Goal: Transaction & Acquisition: Purchase product/service

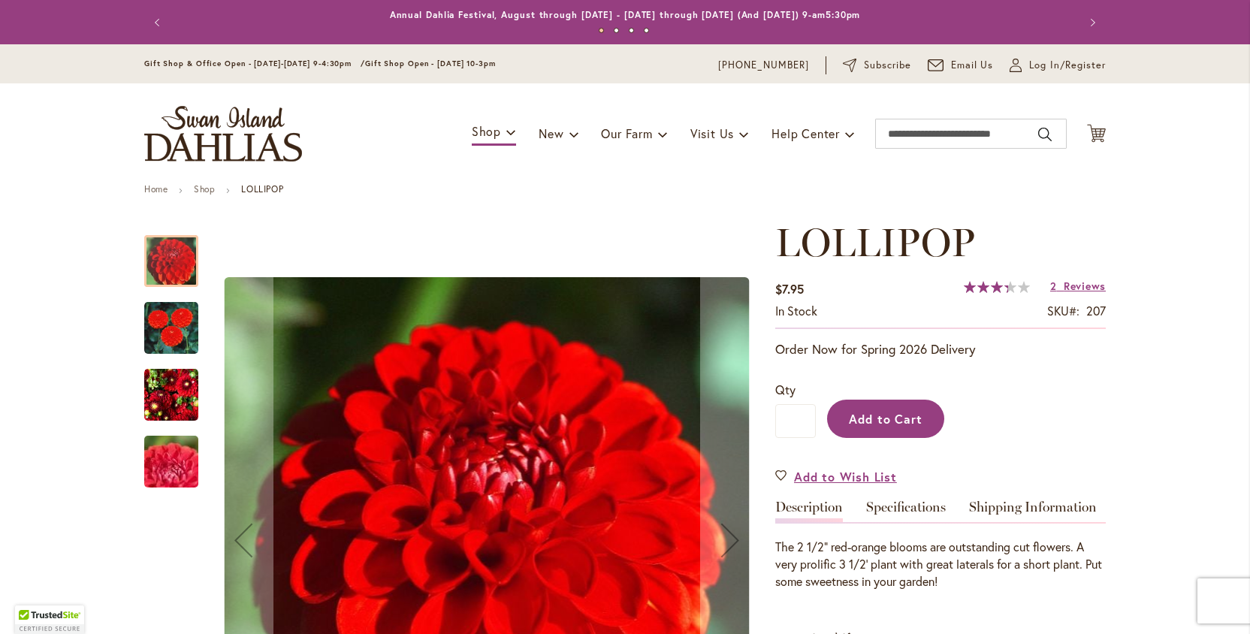
click at [894, 413] on span "Add to Cart" at bounding box center [886, 419] width 74 height 16
click at [1090, 134] on icon "Cart .cls-1 { fill: #231f20; }" at bounding box center [1096, 133] width 19 height 19
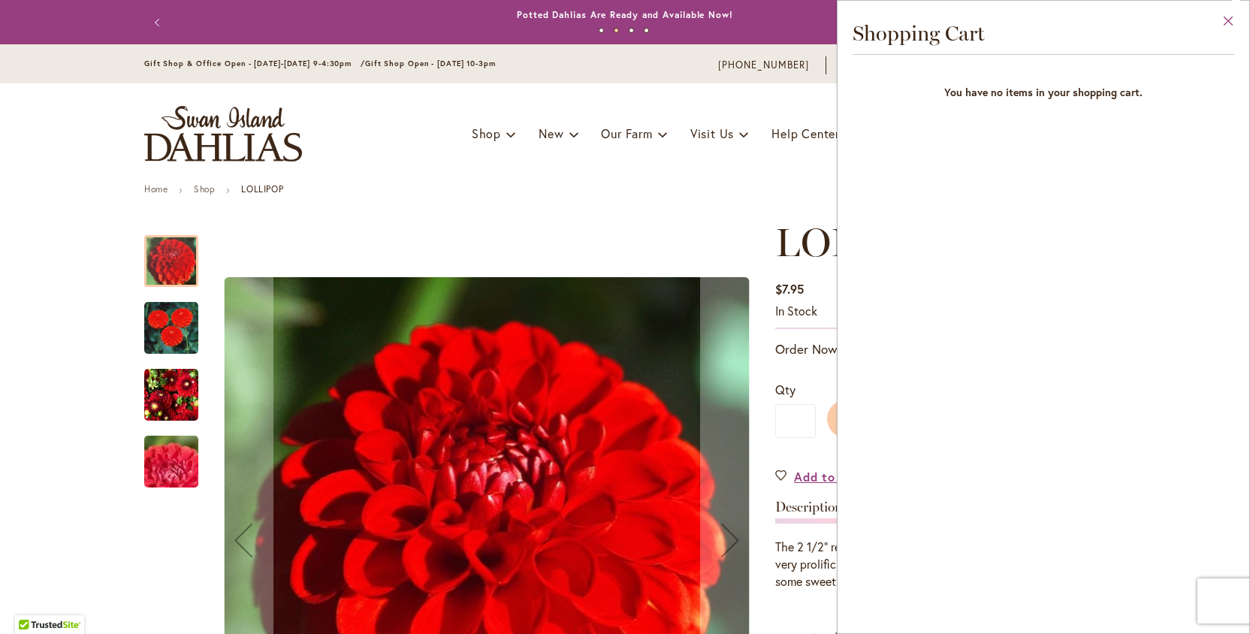
click at [1227, 23] on button "Close" at bounding box center [1228, 24] width 41 height 47
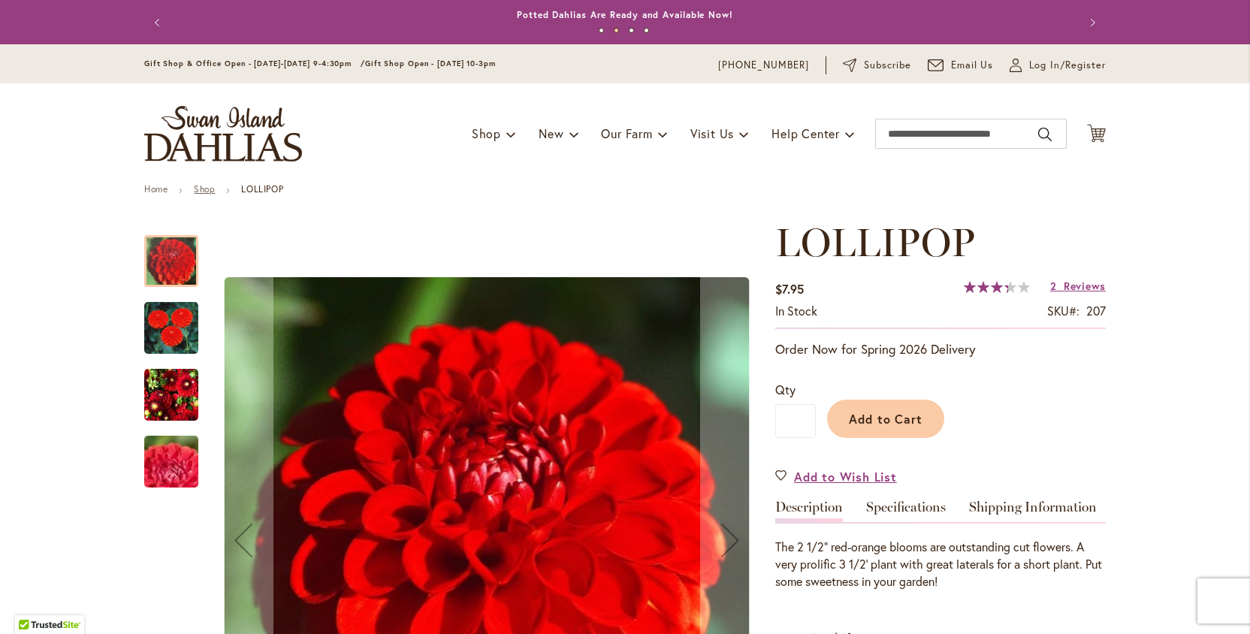
click at [200, 191] on link "Shop" at bounding box center [204, 188] width 21 height 11
